Goal: Information Seeking & Learning: Learn about a topic

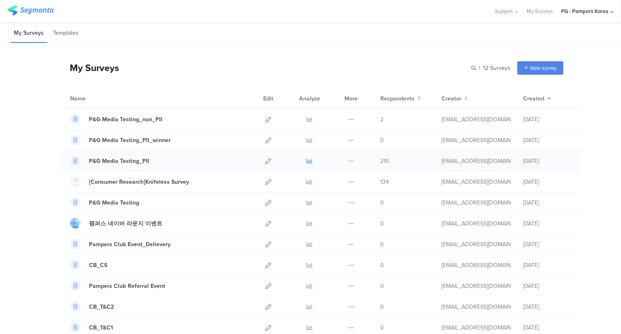
click at [307, 159] on icon at bounding box center [310, 161] width 6 height 6
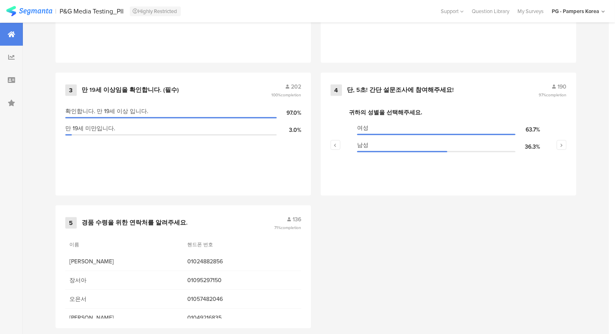
scroll to position [461, 0]
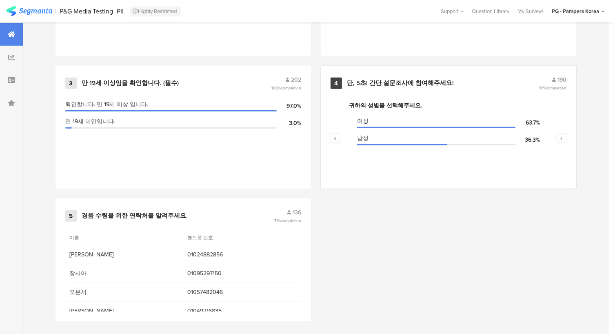
click at [565, 76] on span "190" at bounding box center [561, 79] width 9 height 9
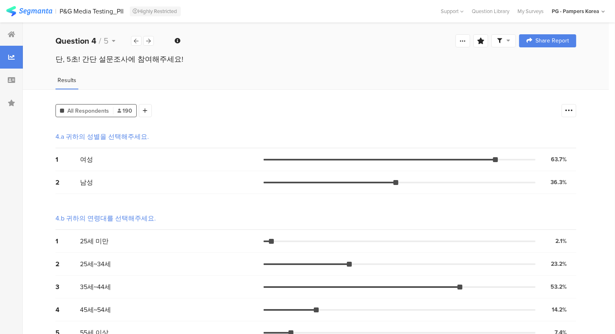
scroll to position [142, 0]
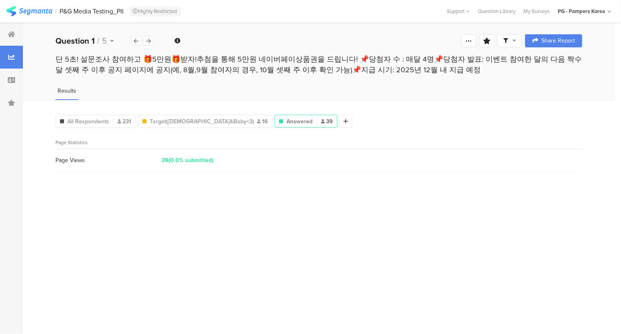
drag, startPoint x: 54, startPoint y: 59, endPoint x: 512, endPoint y: 69, distance: 458.7
click at [512, 69] on div "단 5초! 설문조사 참여하고 🎁5만원🎁받자!추첨을 통해 5만원 네이버페이상품권을 드립니다! 📌당첨자 수 : 매달 4명📌당첨자 발표: 이벤트 참…" at bounding box center [319, 66] width 592 height 24
click at [349, 105] on div "All Respondents 231 Target(Female&Baby<3) 16 Endings Completed Param "group" is…" at bounding box center [319, 217] width 592 height 234
